Goal: Task Accomplishment & Management: Complete application form

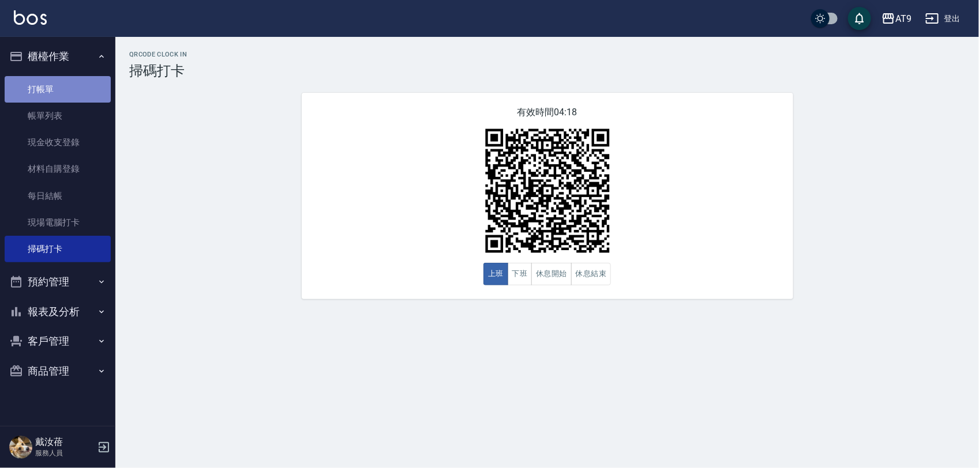
click at [50, 90] on link "打帳單" at bounding box center [58, 89] width 106 height 27
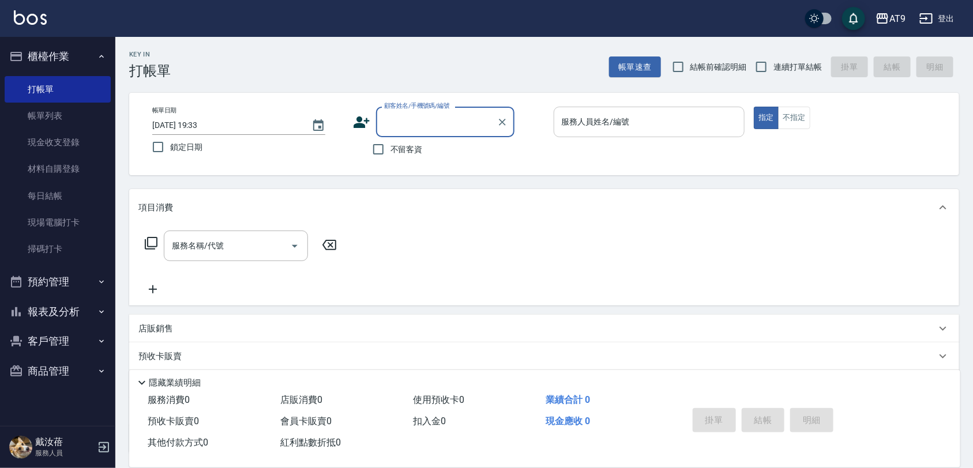
click at [705, 128] on input "服務人員姓名/編號" at bounding box center [649, 122] width 181 height 20
click at [764, 62] on input "連續打單結帳" at bounding box center [761, 67] width 24 height 24
checkbox input "true"
click at [414, 154] on span "不留客資" at bounding box center [406, 150] width 32 height 12
click at [390, 154] on input "不留客資" at bounding box center [378, 149] width 24 height 24
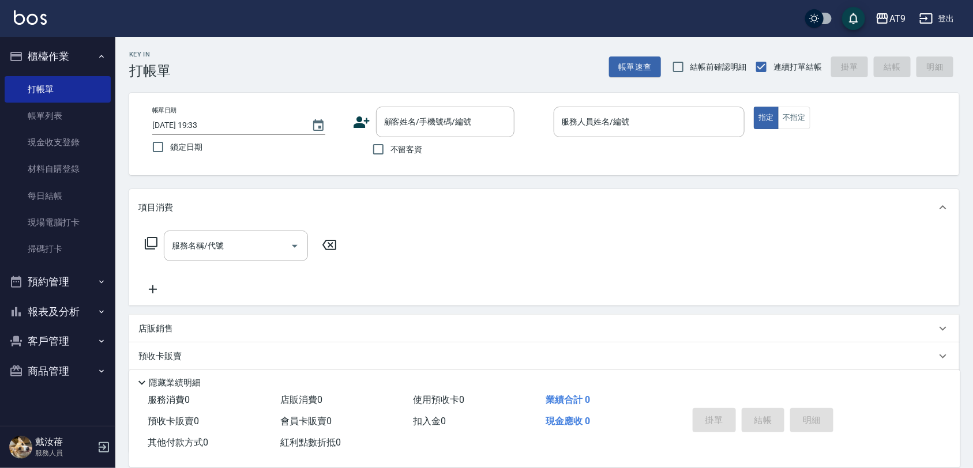
checkbox input "true"
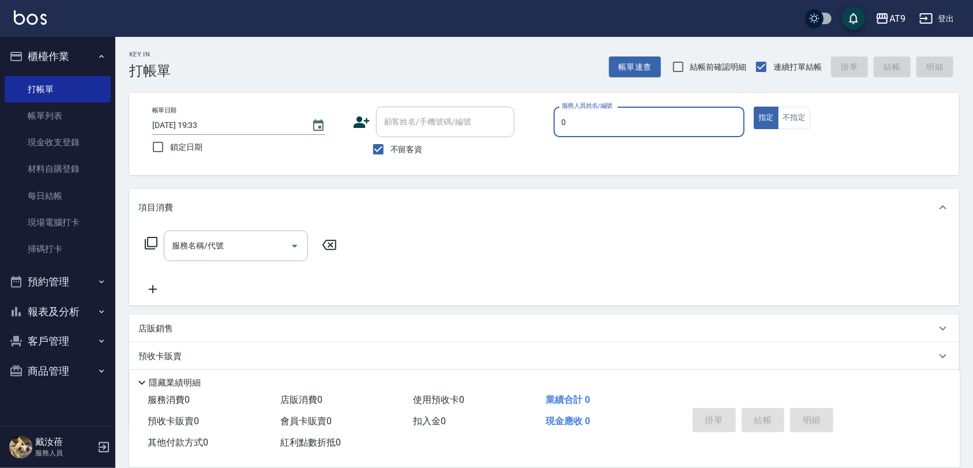
type input "[PERSON_NAME]-0"
type button "true"
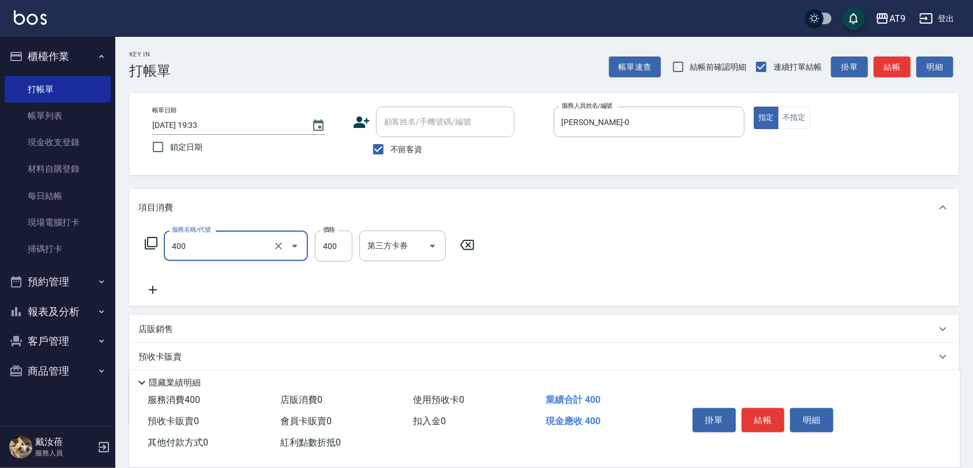
type input "SC400(400)"
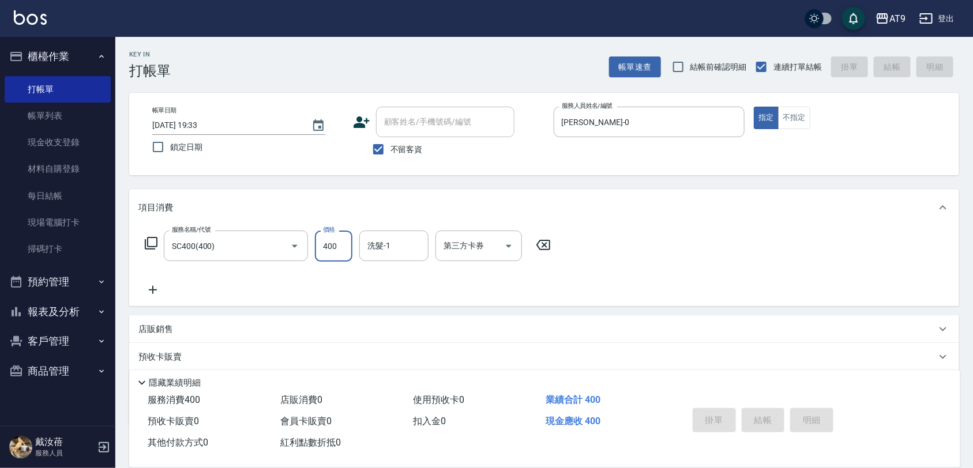
type input "[DATE] 19:35"
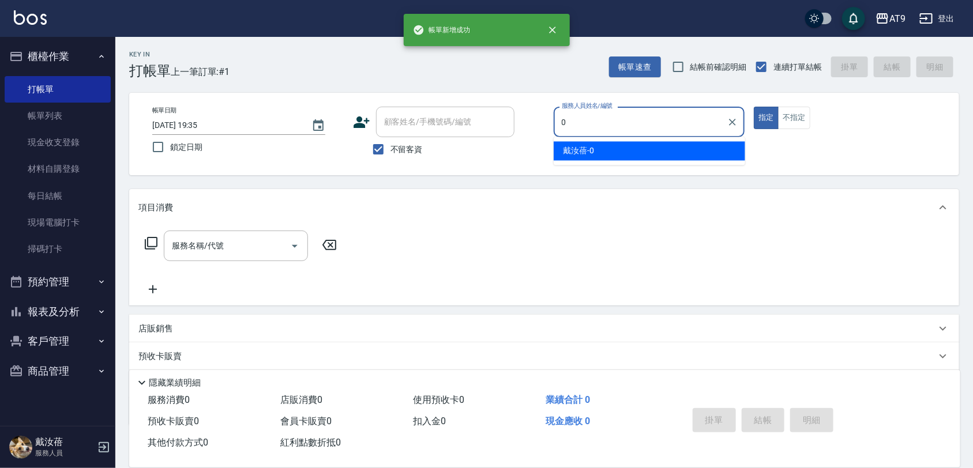
type input "[PERSON_NAME]-0"
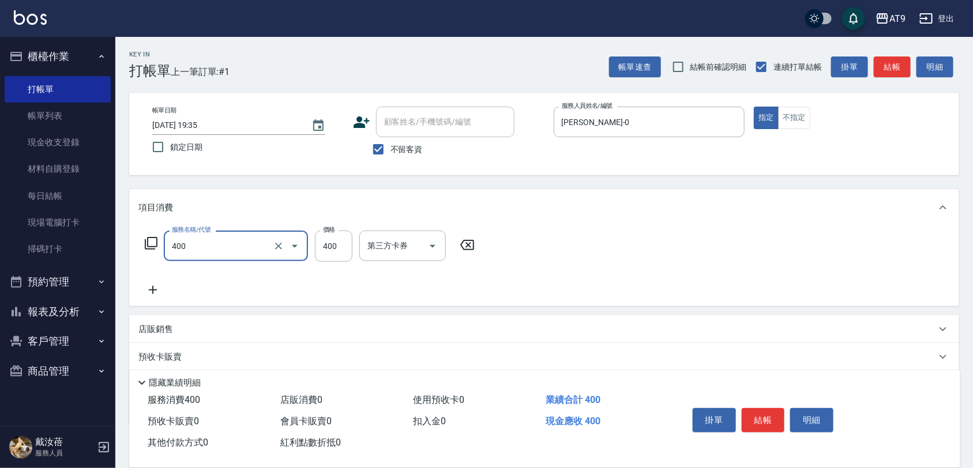
type input "SC400(400)"
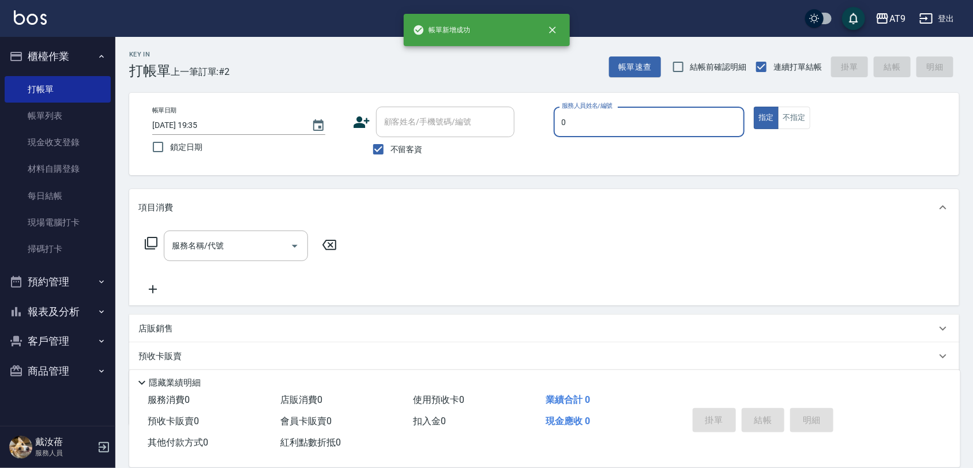
type input "[PERSON_NAME]-0"
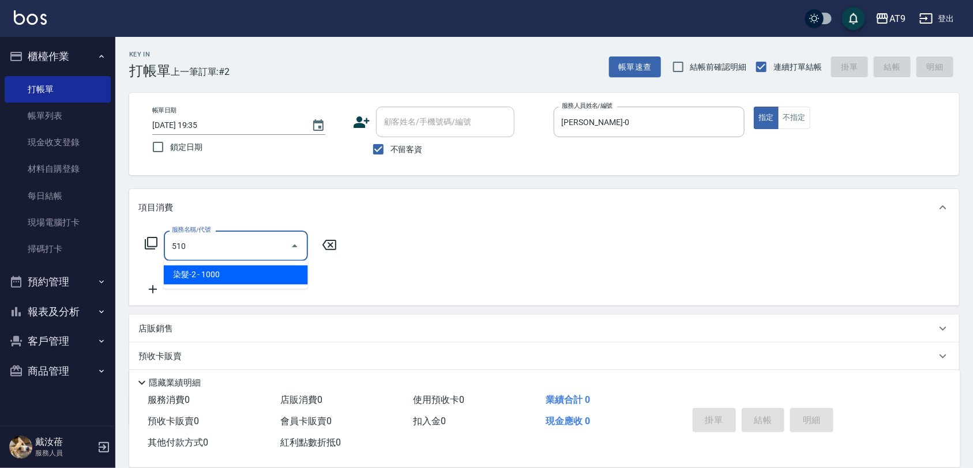
type input "染髮-2(510)"
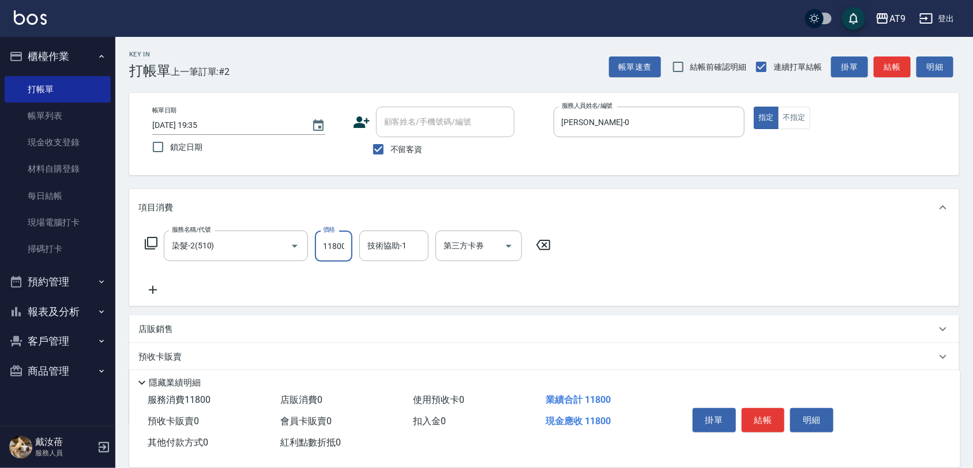
scroll to position [0, 1]
type input "1180"
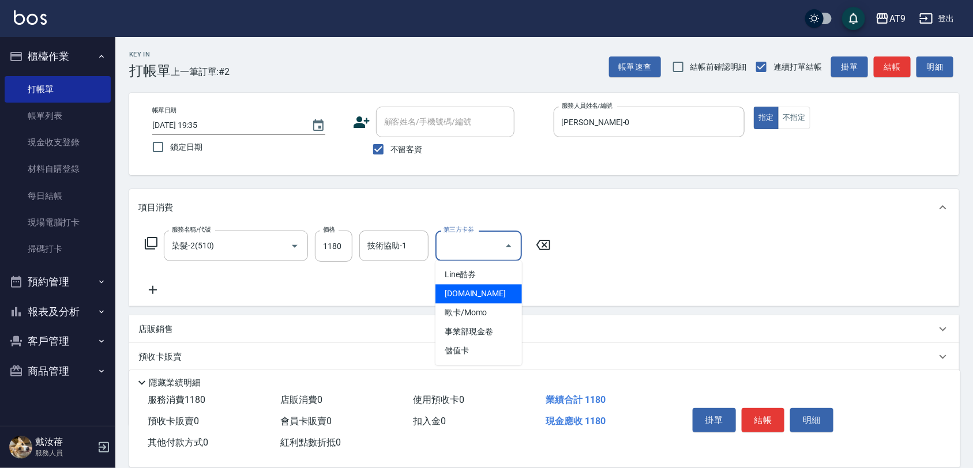
click at [159, 300] on div "服務名稱/代號 染髮-2(510) 服務名稱/代號 價格 1180 價格 技術協助-1 技術協助-1 第三方卡券 第三方卡券" at bounding box center [544, 266] width 830 height 80
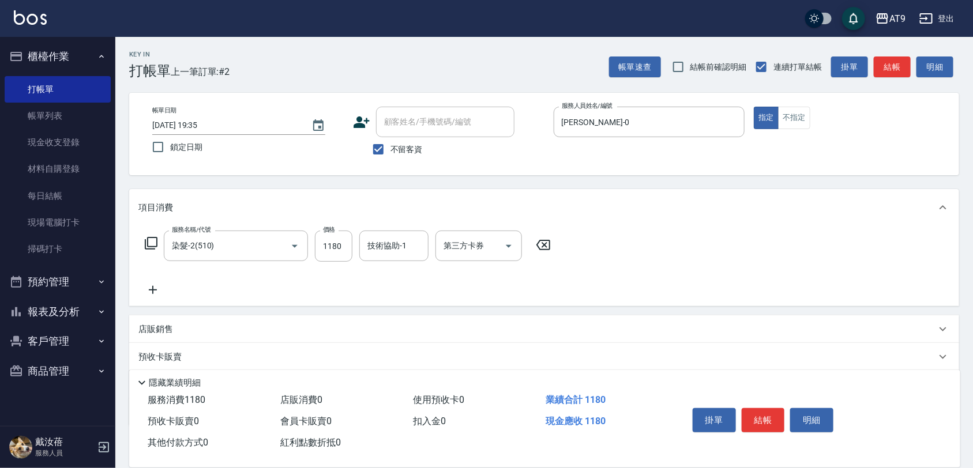
click at [147, 291] on icon at bounding box center [152, 290] width 29 height 14
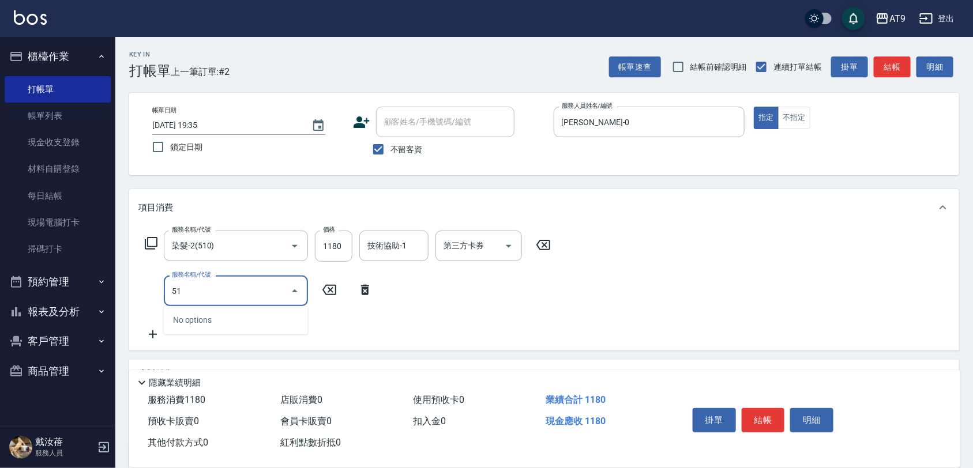
type input "5"
type input "鏡面護髮(405)"
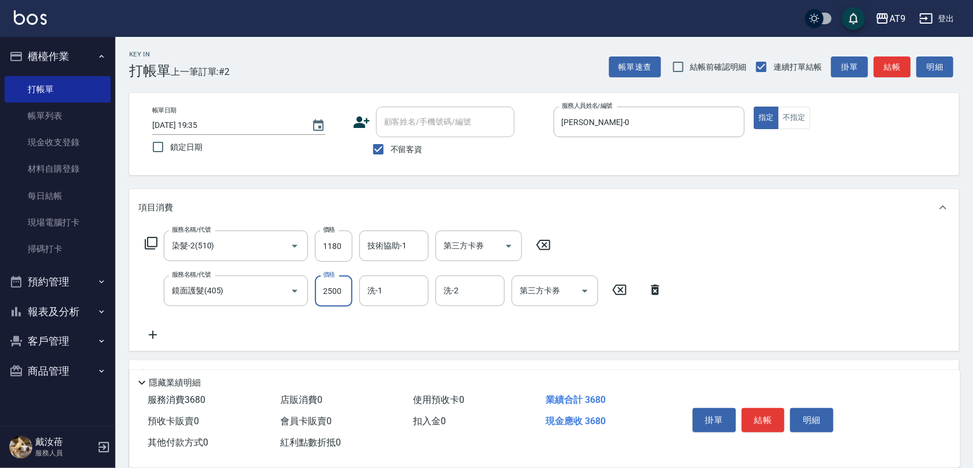
type input "2500"
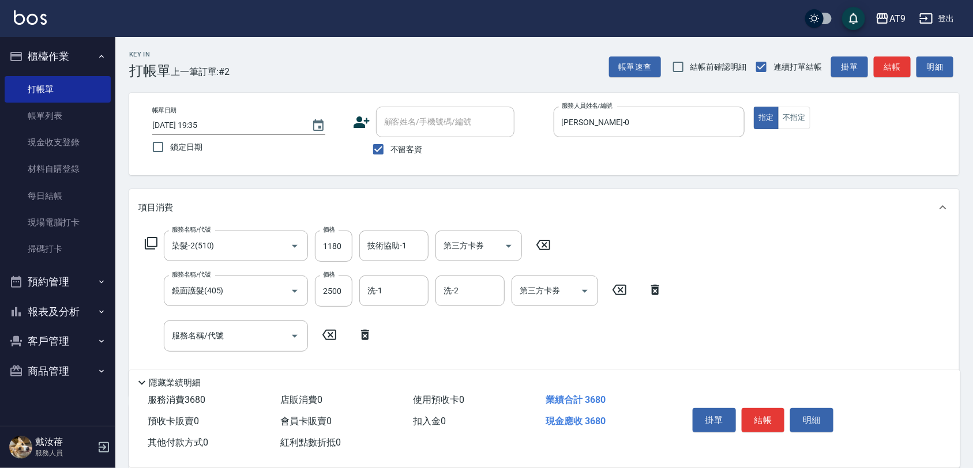
click at [358, 332] on icon at bounding box center [365, 335] width 29 height 14
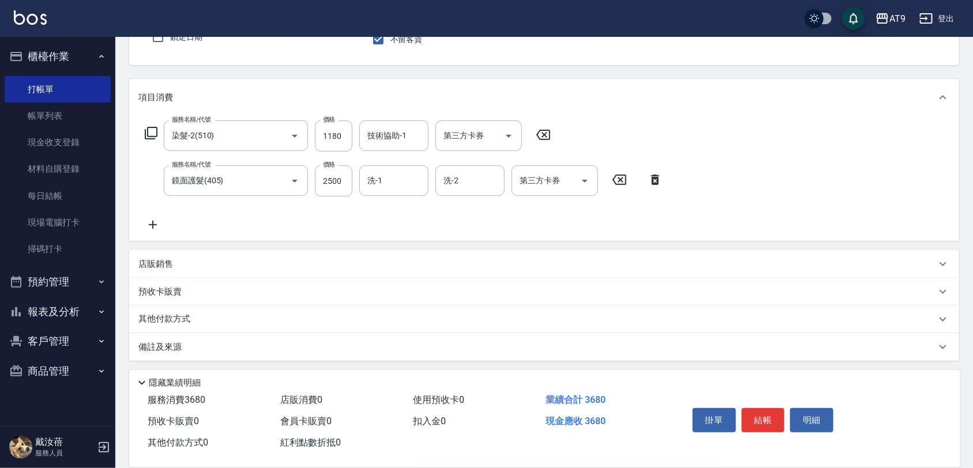
scroll to position [112, 0]
click at [261, 257] on div "店販銷售" at bounding box center [537, 262] width 798 height 12
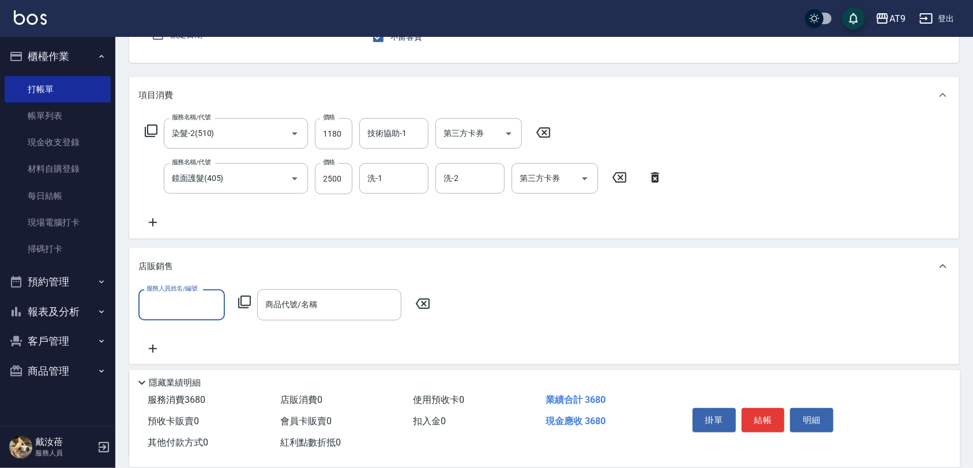
scroll to position [0, 0]
type input "[PERSON_NAME]-0"
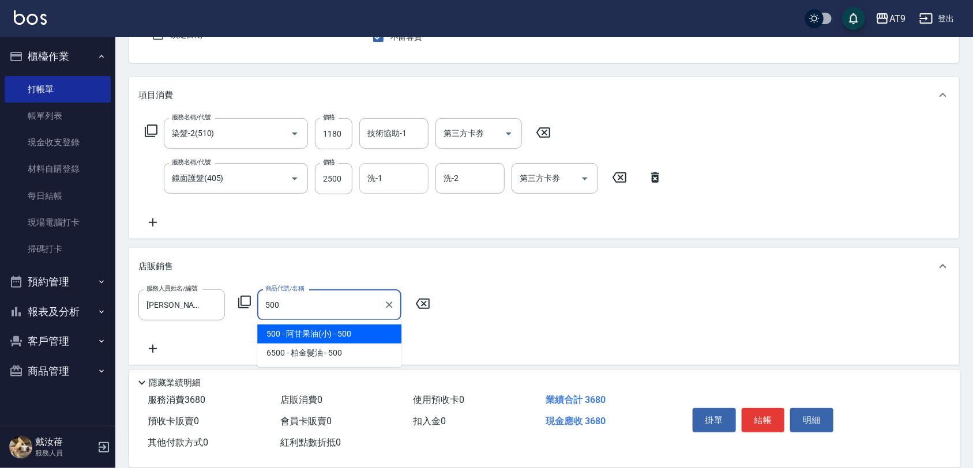
type input "阿甘果油(小)"
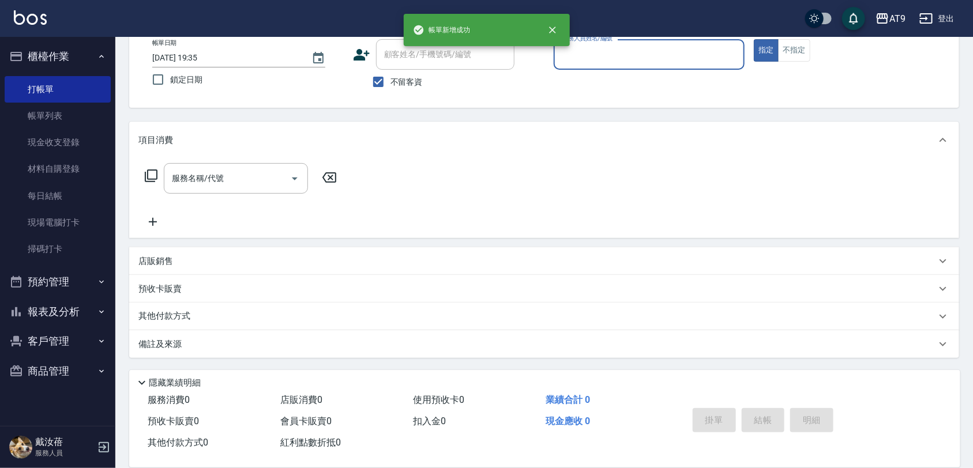
scroll to position [67, 0]
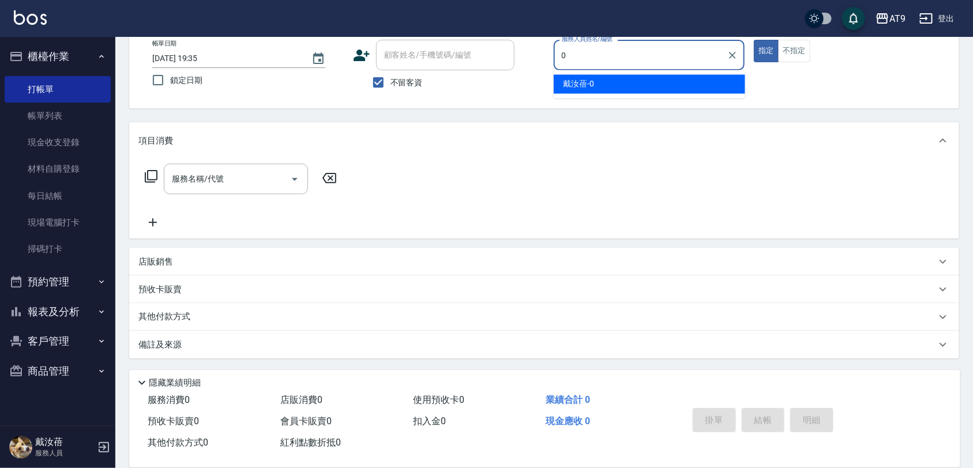
type input "[PERSON_NAME]-0"
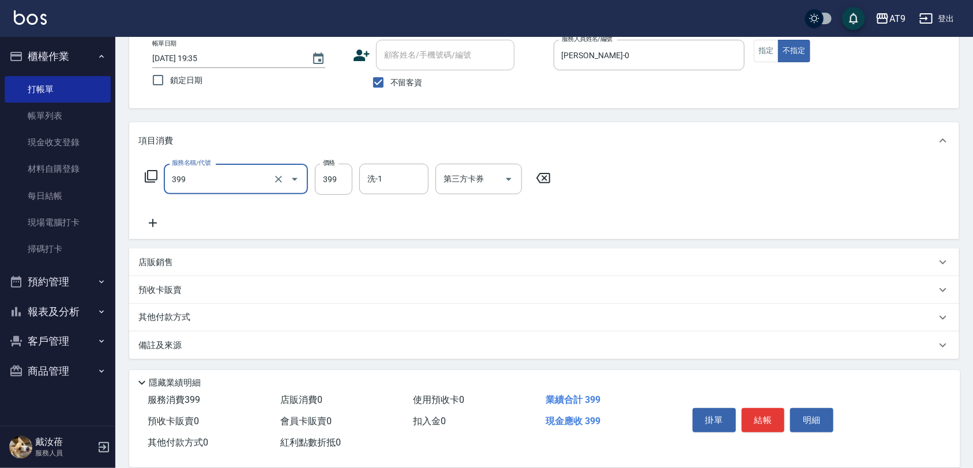
type input "海鹽SPA洗(399)"
type input "500"
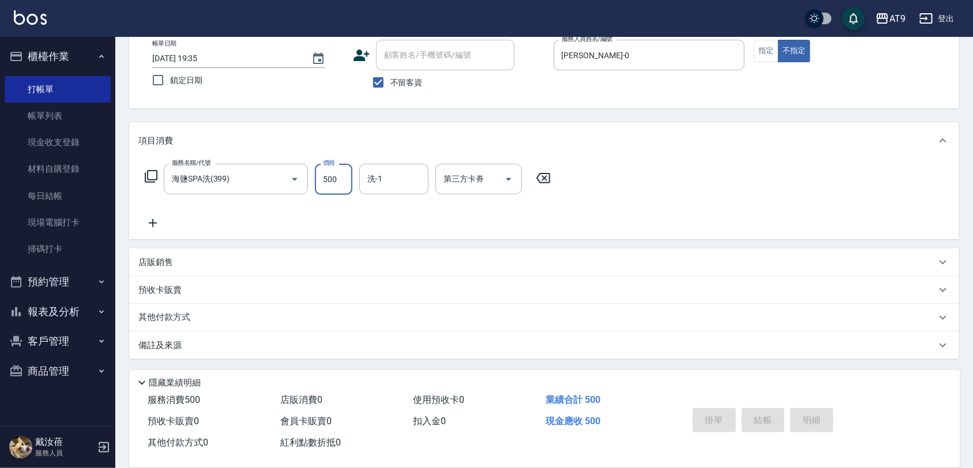
type input "[DATE] 19:36"
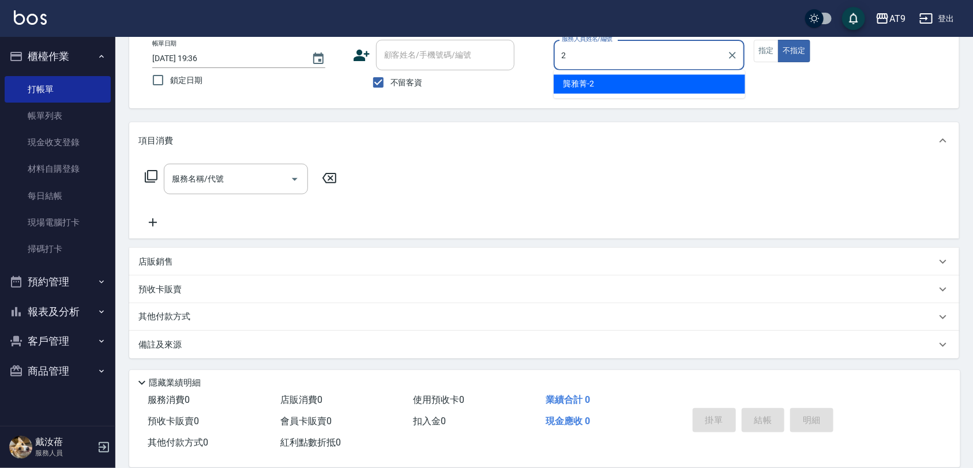
type input "[PERSON_NAME]-2"
type button "false"
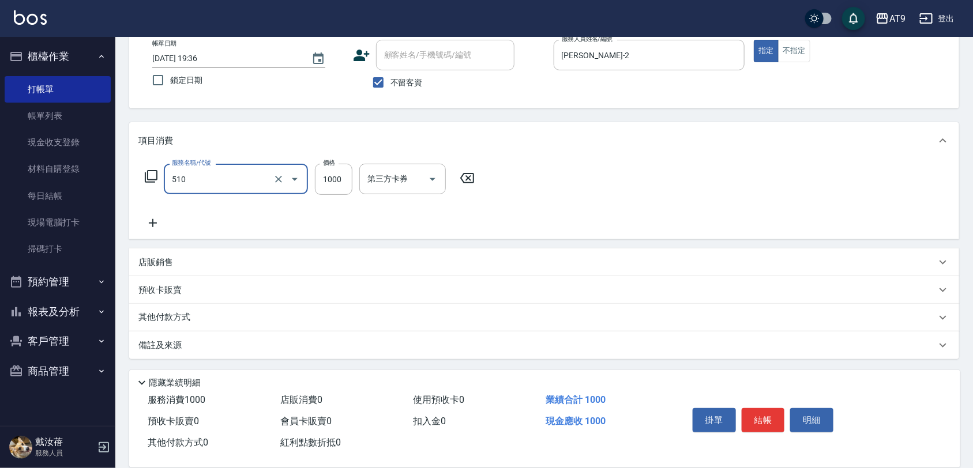
type input "染髮-2(510)"
type input "999"
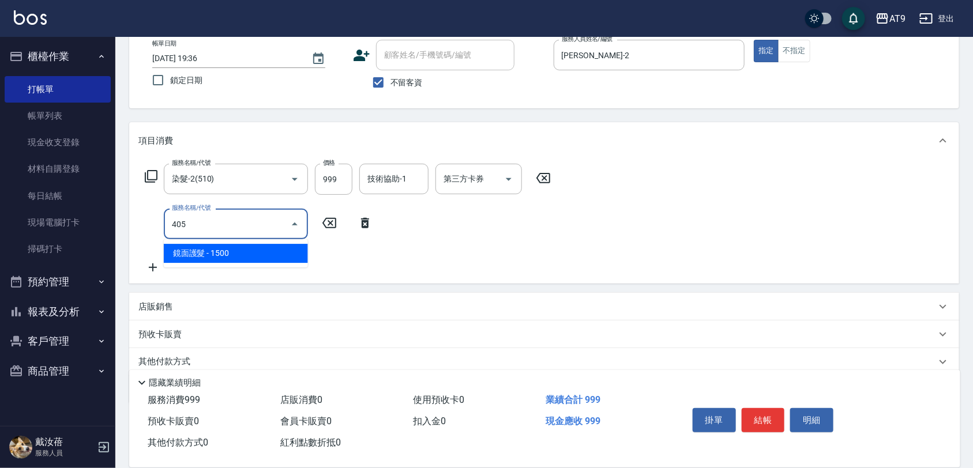
type input "鏡面護髮(405)"
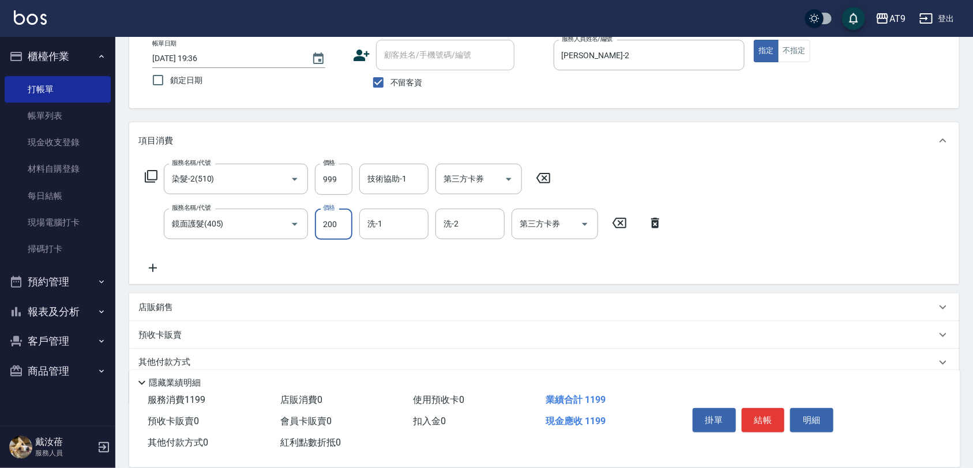
type input "2000"
